Goal: Complete application form

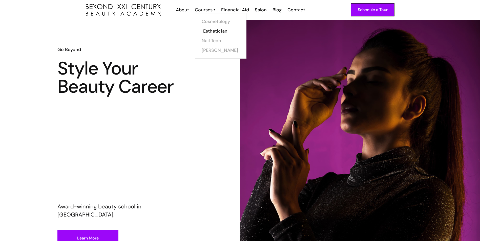
click at [217, 30] on link "Esthetician" at bounding box center [222, 31] width 38 height 10
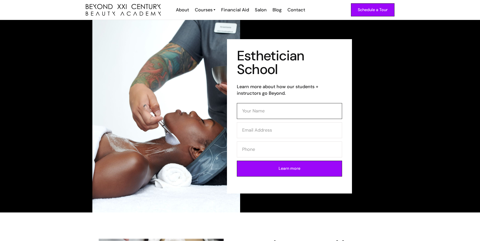
click at [277, 113] on input "Contact Form (Esthi)" at bounding box center [289, 111] width 105 height 16
type input "yvonne diaz"
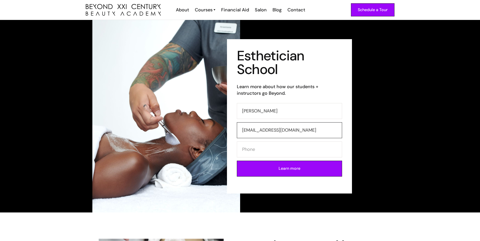
type input "yvonnediaz78@yahoo.com"
type input "3234461424"
click at [287, 169] on input "Learn more" at bounding box center [289, 169] width 105 height 16
type input "Please wait..."
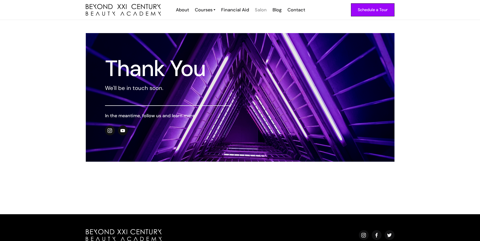
click at [264, 11] on div "Salon" at bounding box center [261, 10] width 12 height 7
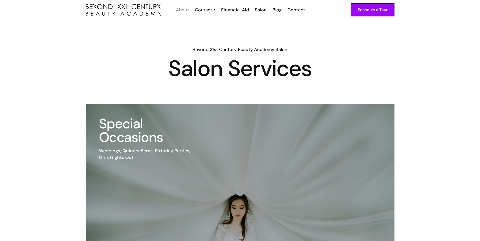
click at [182, 11] on div "About" at bounding box center [182, 10] width 13 height 7
